Goal: Find specific page/section: Find specific page/section

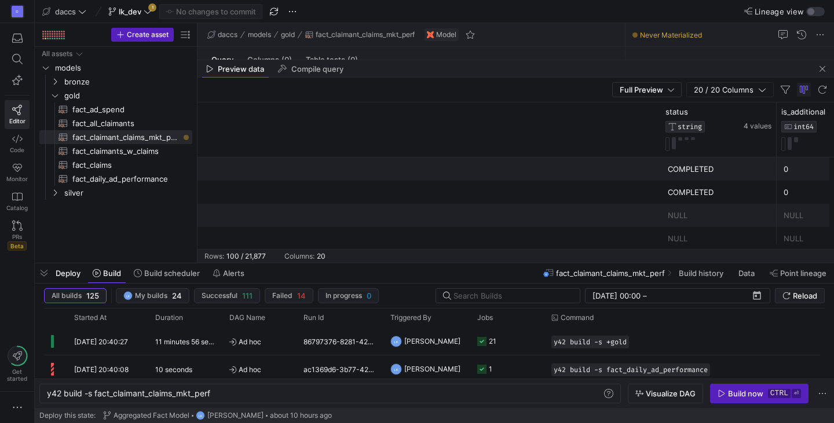
scroll to position [0, 59]
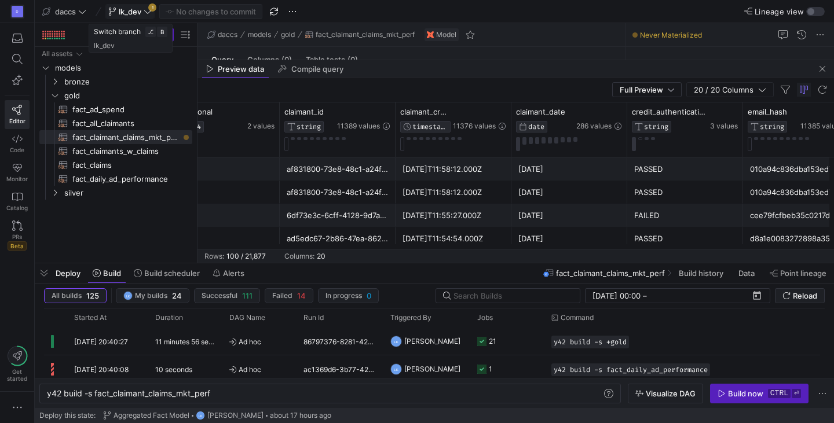
click at [151, 11] on icon at bounding box center [148, 12] width 8 height 8
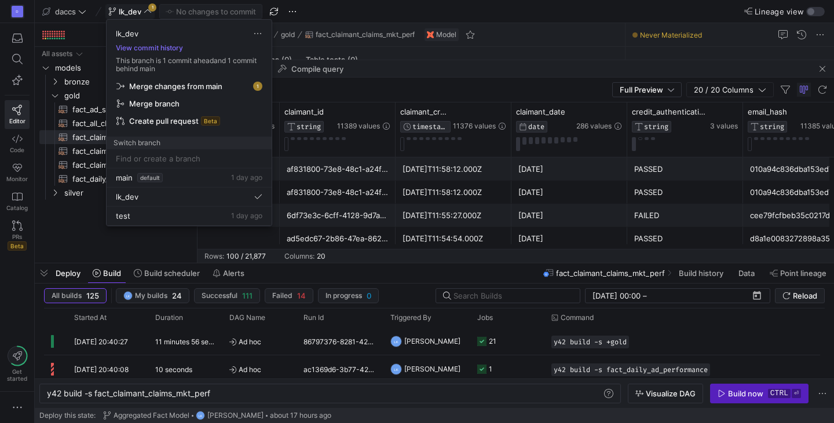
click at [151, 11] on div at bounding box center [417, 211] width 834 height 423
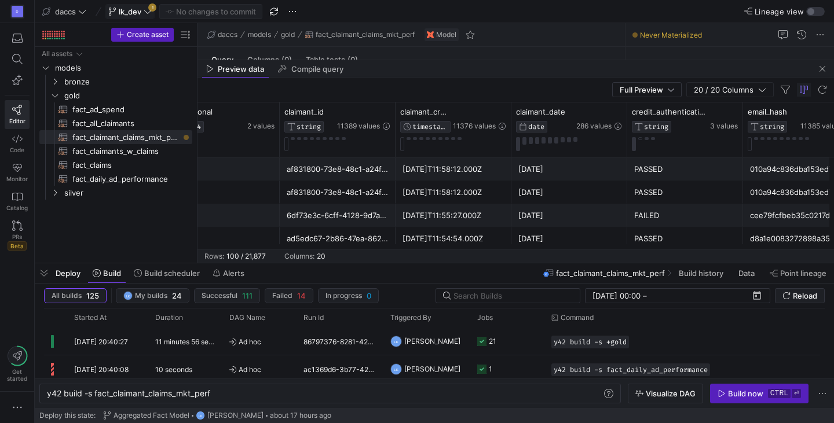
click at [556, 8] on y42-top-nav "daccs lk_dev 1 No changes to commit Lineage view" at bounding box center [434, 11] width 799 height 23
click at [20, 277] on div "D Editor Code Monitor Catalog PRs Beta Get started" at bounding box center [17, 211] width 34 height 423
click at [582, 9] on div "Lineage view" at bounding box center [696, 11] width 258 height 10
click at [577, 15] on div "Lineage view" at bounding box center [696, 11] width 258 height 10
click at [560, 16] on y42-top-nav "daccs lk_dev 1 No changes to commit Lineage view" at bounding box center [434, 11] width 799 height 23
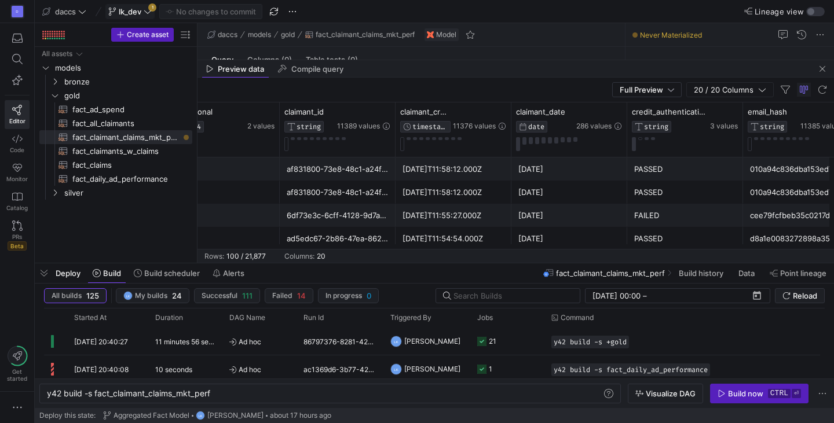
drag, startPoint x: 85, startPoint y: 208, endPoint x: 206, endPoint y: 283, distance: 142.0
click at [85, 211] on div "All assets models bronze gold silver fact_ad_spend​​​​​​​​​​ fact_all_claimants…" at bounding box center [115, 152] width 153 height 211
click at [10, 285] on div "D Editor Code Monitor Catalog PRs Beta Get started" at bounding box center [17, 211] width 34 height 423
click at [123, 211] on div "All assets models bronze gold silver fact_ad_spend​​​​​​​​​​ fact_all_claimants…" at bounding box center [115, 152] width 153 height 211
